Goal: Complete application form

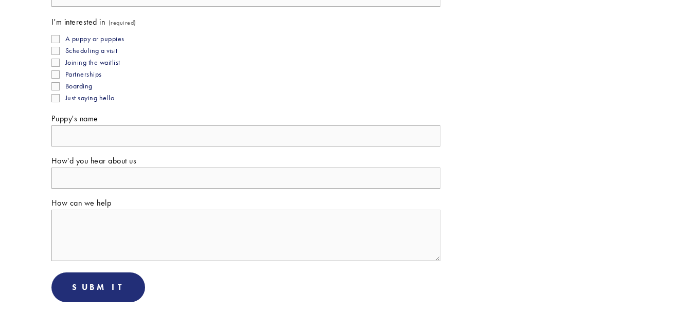
scroll to position [514, 0]
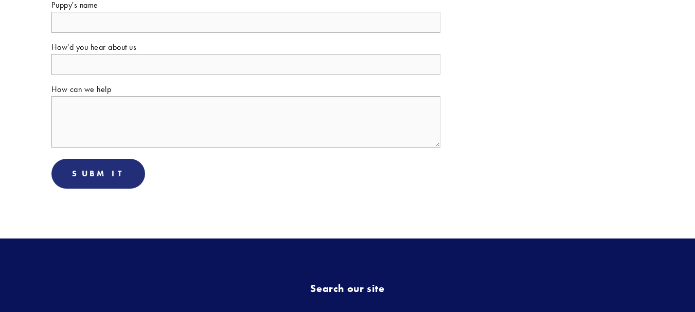
click at [145, 129] on textarea "How can we help" at bounding box center [245, 121] width 389 height 51
paste textarea ""Hello, I just checked this article: [URL][DOMAIN_NAME] which has a backlink to…"
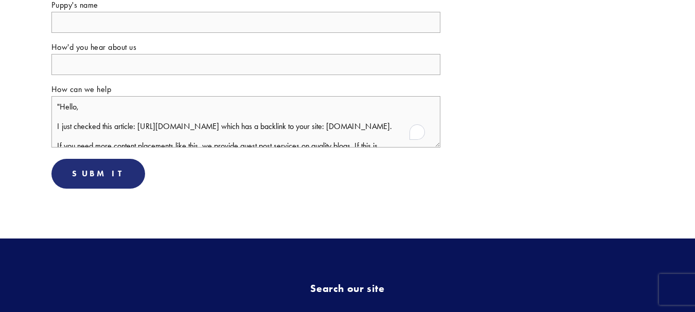
scroll to position [112, 0]
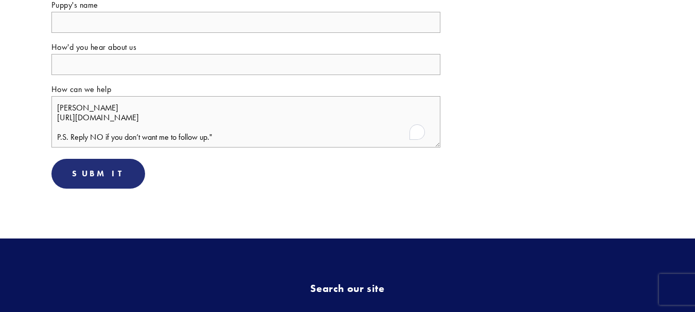
click at [233, 131] on textarea ""Hello, I just checked this article: [URL][DOMAIN_NAME] which has a backlink to…" at bounding box center [245, 121] width 389 height 51
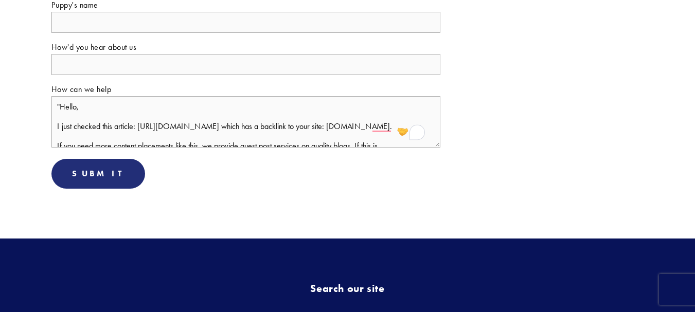
click at [60, 104] on textarea ""Hello, I just checked this article: [URL][DOMAIN_NAME] which has a backlink to…" at bounding box center [245, 121] width 389 height 51
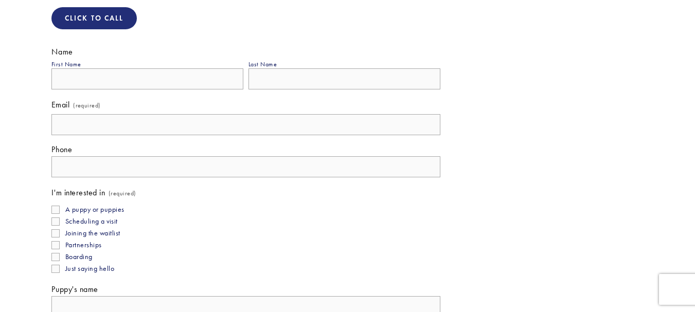
scroll to position [154, 0]
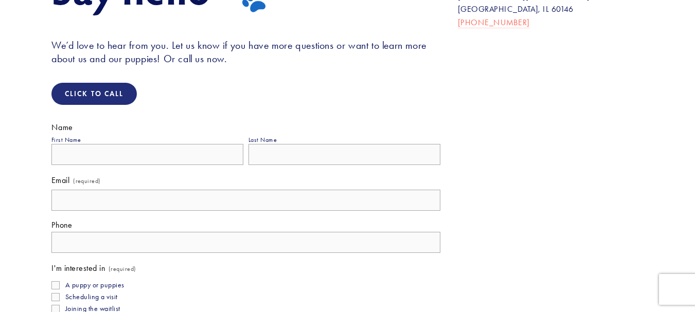
type textarea "Hello, I just checked this article: [URL][DOMAIN_NAME] which has a backlink to …"
click at [100, 150] on input "First Name" at bounding box center [147, 154] width 192 height 21
type input "[PERSON_NAME]"
type input "davidson"
type input "[PERSON_NAME][EMAIL_ADDRESS][PERSON_NAME][DOMAIN_NAME]"
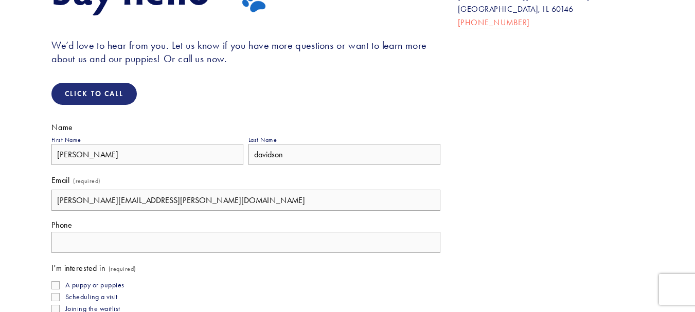
type input "[PHONE_NUMBER]"
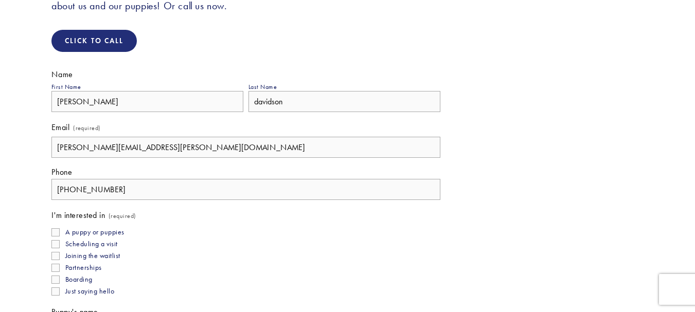
scroll to position [257, 0]
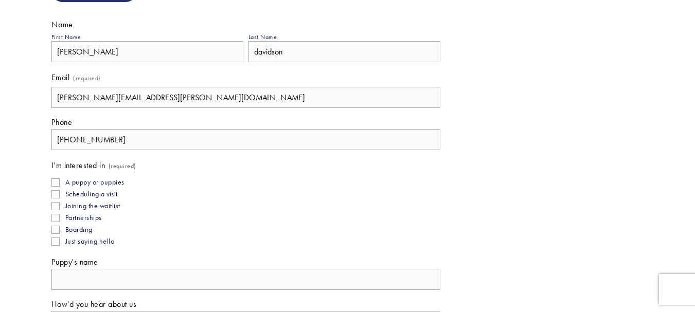
click at [59, 184] on input "A puppy or puppies" at bounding box center [55, 182] width 8 height 8
checkbox input "true"
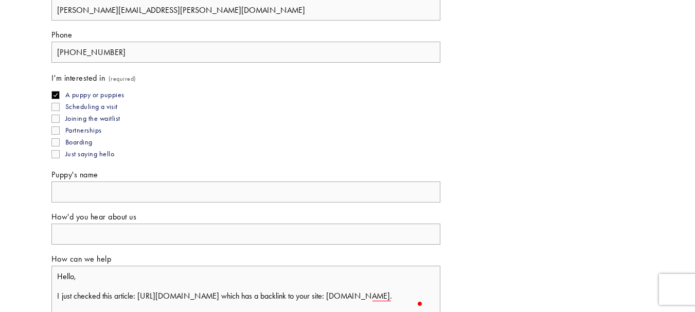
scroll to position [360, 0]
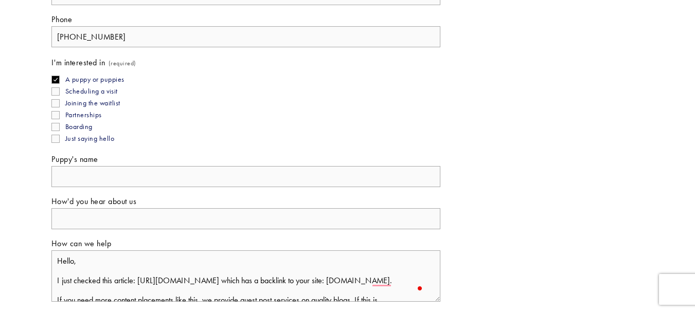
click at [88, 177] on input "Puppy's name" at bounding box center [245, 176] width 389 height 21
click at [149, 180] on input "Puppy's name" at bounding box center [245, 176] width 389 height 21
type input "d"
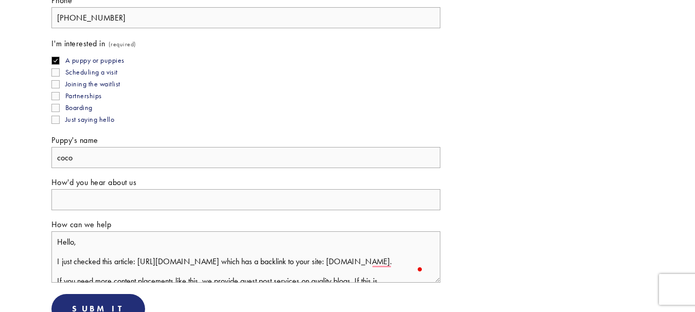
scroll to position [411, 0]
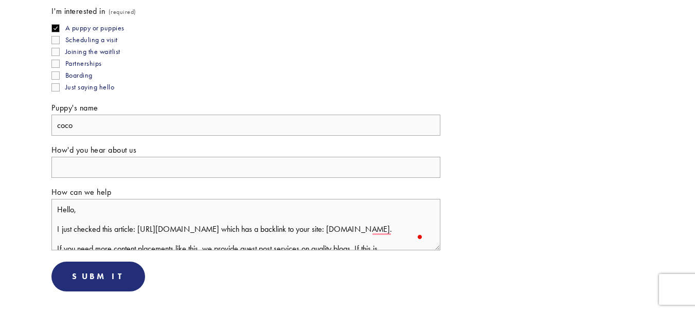
type input "coco"
click at [98, 175] on input "How'd you hear about us" at bounding box center [245, 167] width 389 height 21
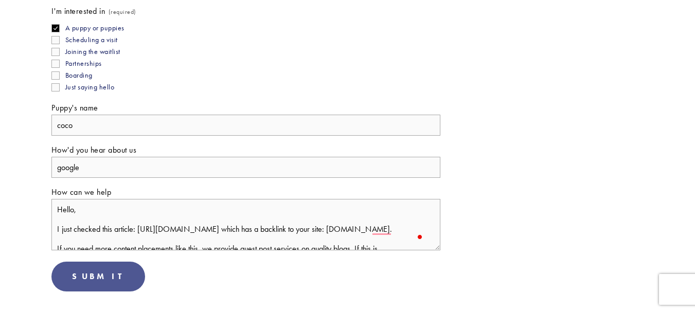
type input "google"
click at [76, 266] on button "Submit Submit" at bounding box center [98, 277] width 94 height 30
click at [76, 267] on button "Submitting Submit" at bounding box center [116, 277] width 131 height 30
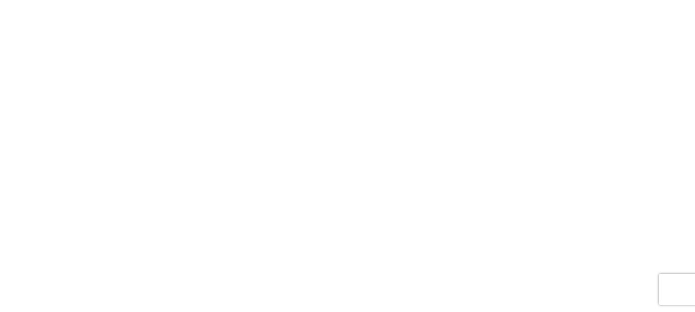
scroll to position [138, 0]
